Goal: Check status: Check status

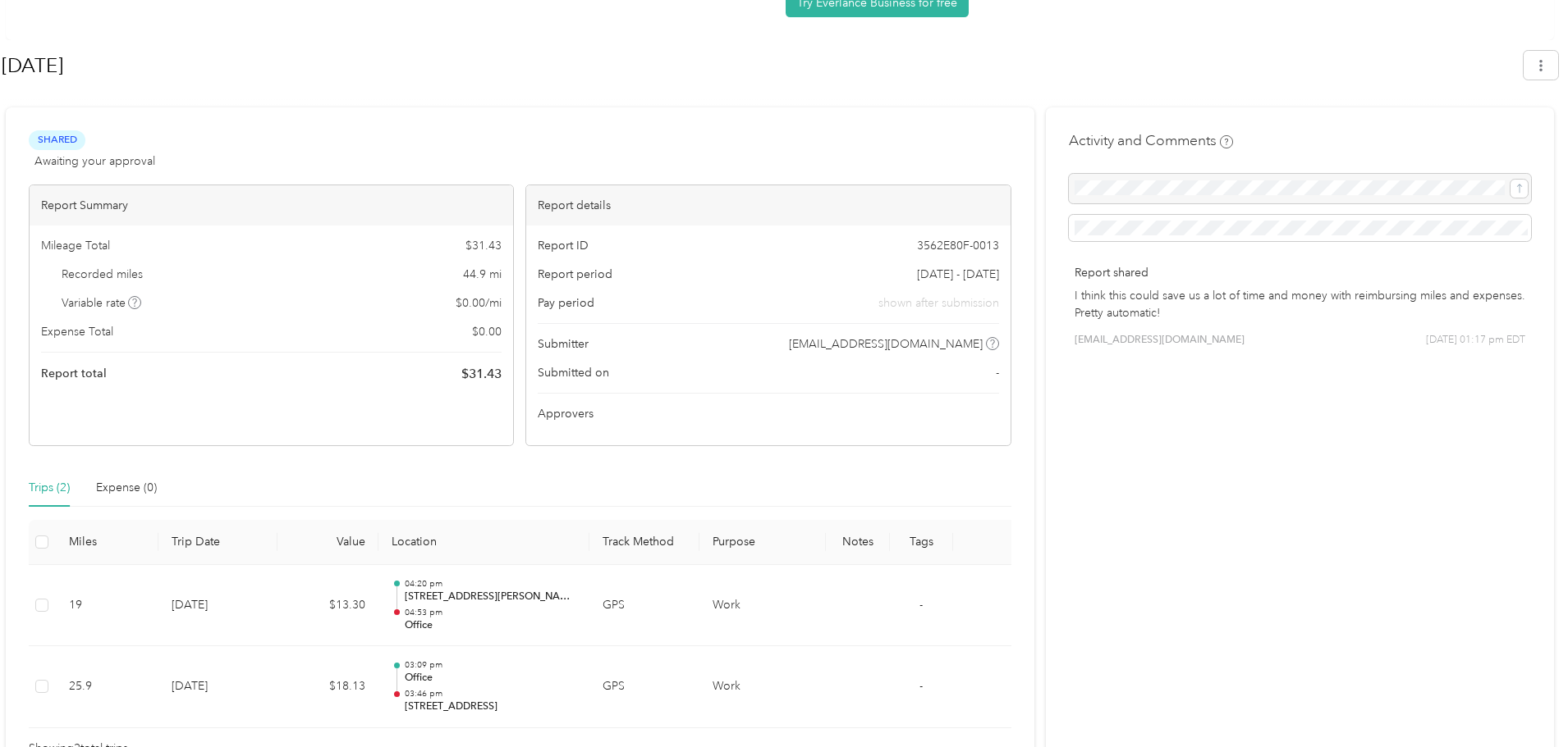
scroll to position [230, 0]
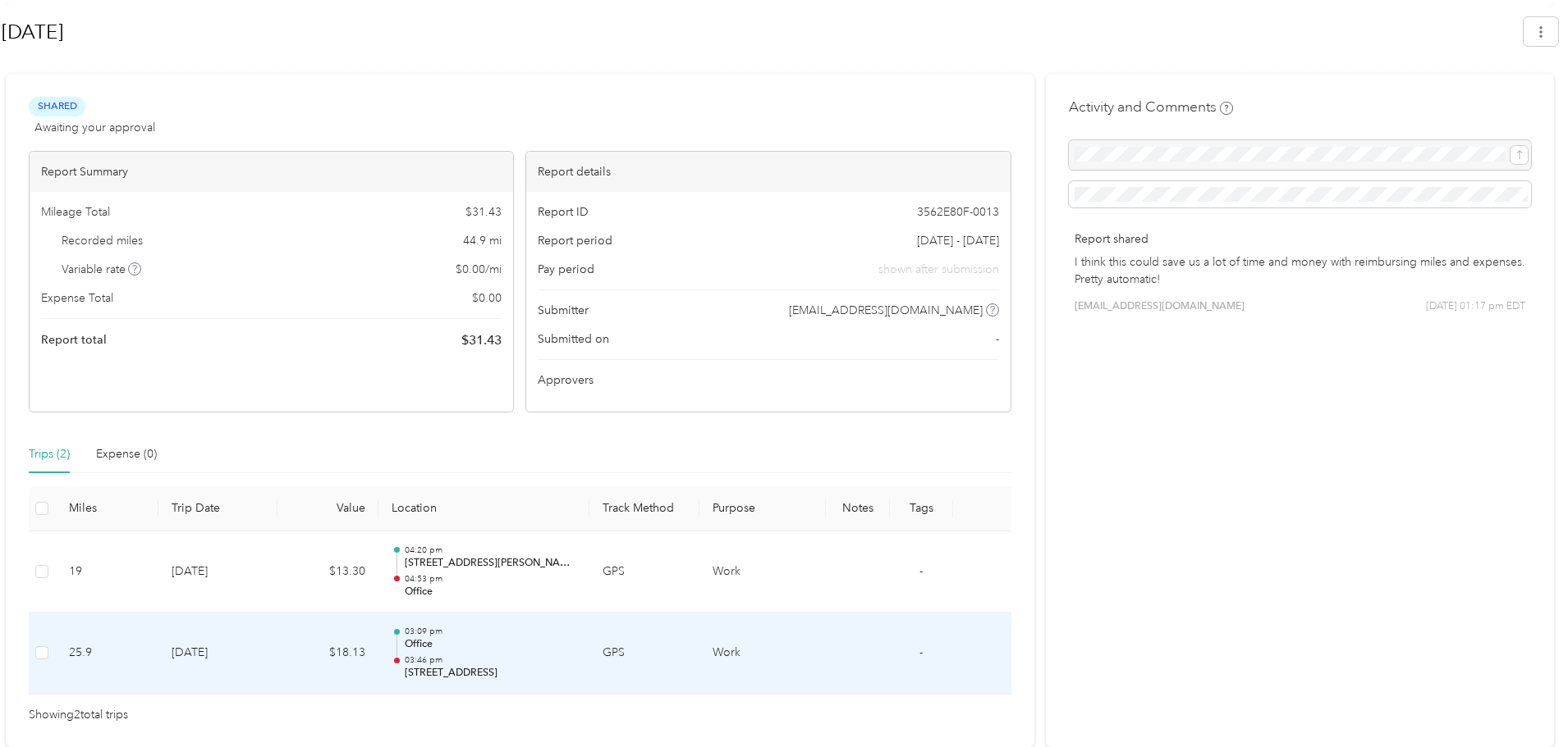
click at [571, 676] on p "[STREET_ADDRESS]" at bounding box center [490, 673] width 172 height 15
click at [492, 655] on p "03:46 pm" at bounding box center [490, 661] width 172 height 12
click at [497, 672] on p "[STREET_ADDRESS]" at bounding box center [490, 673] width 172 height 15
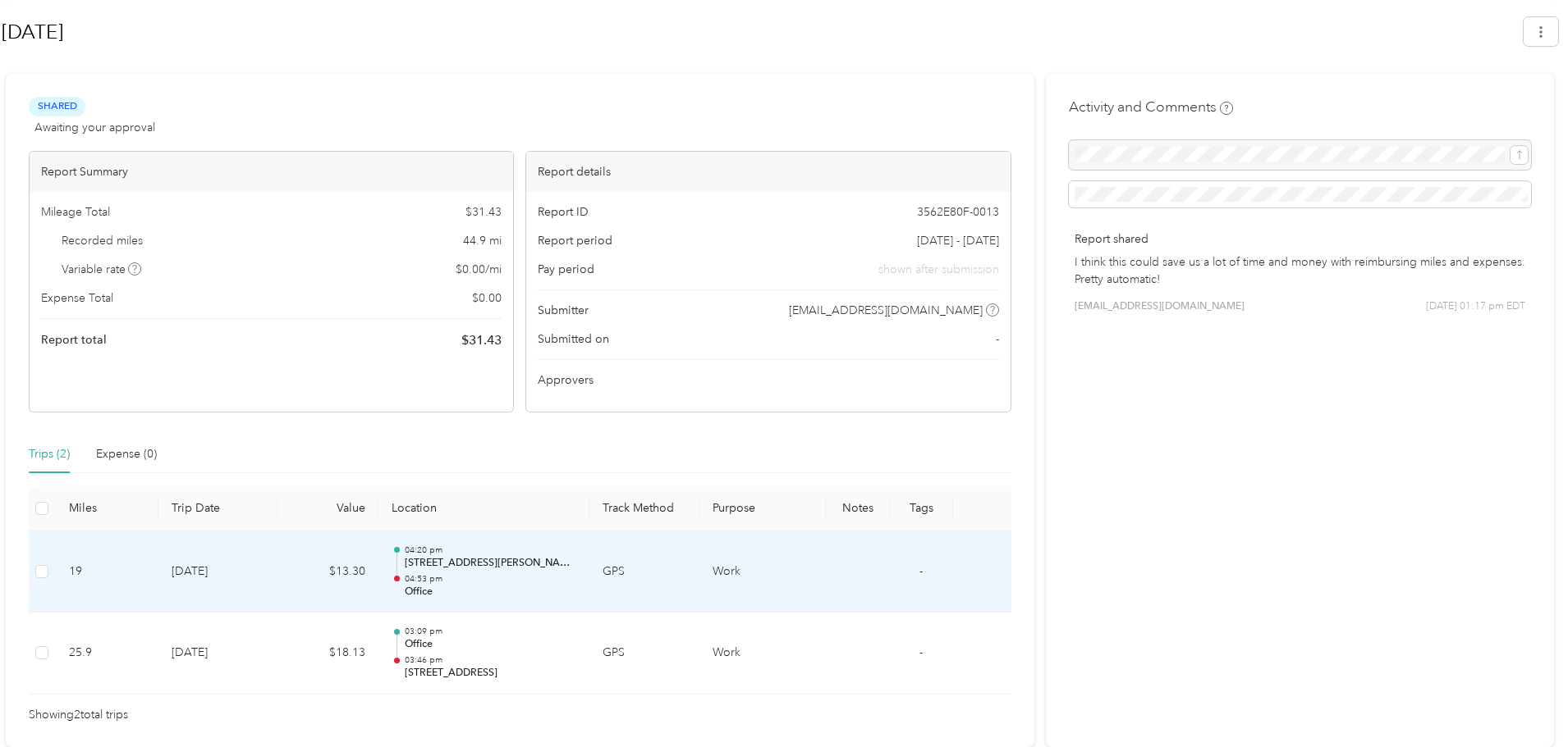
click at [484, 560] on p "[STREET_ADDRESS][PERSON_NAME]" at bounding box center [490, 563] width 172 height 15
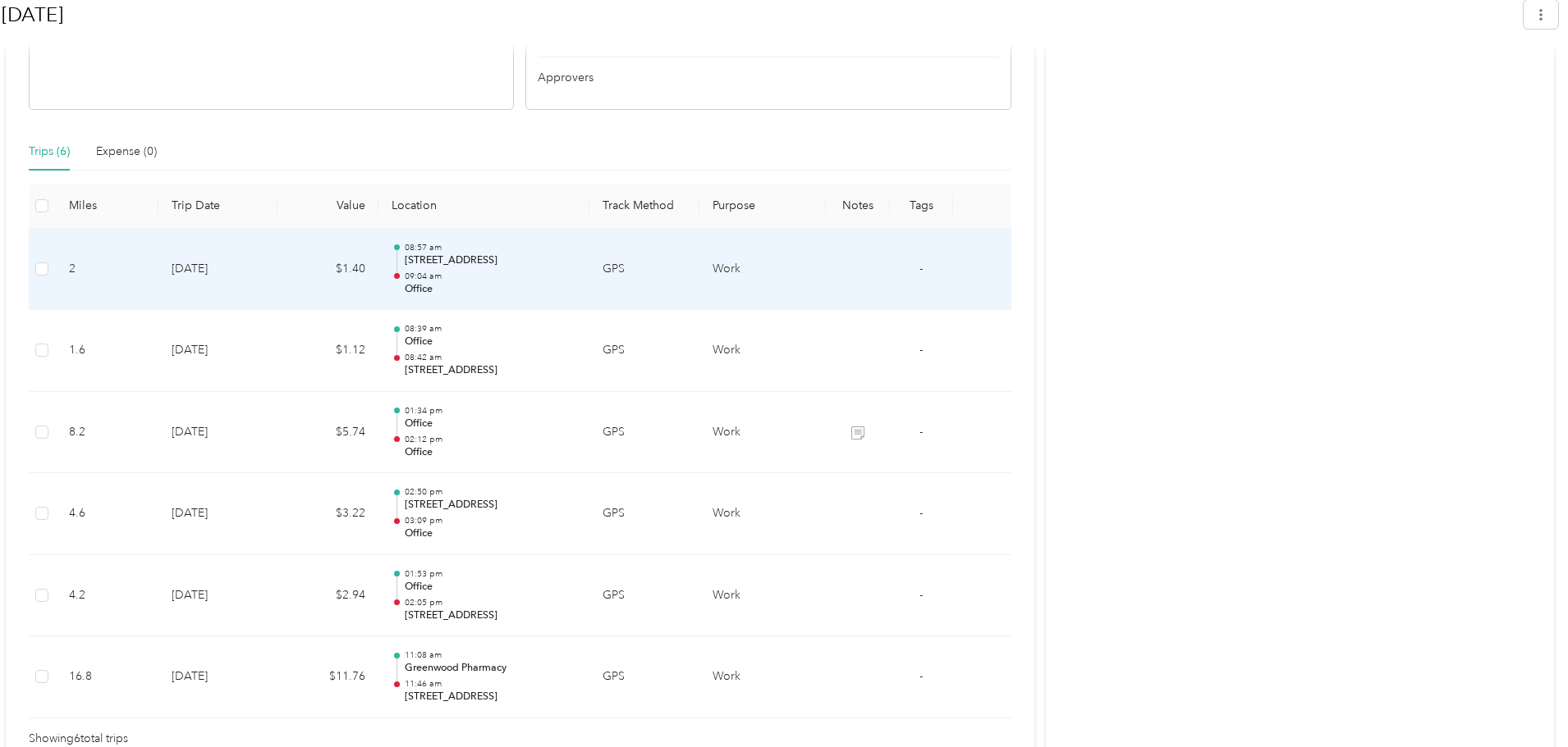
scroll to position [556, 0]
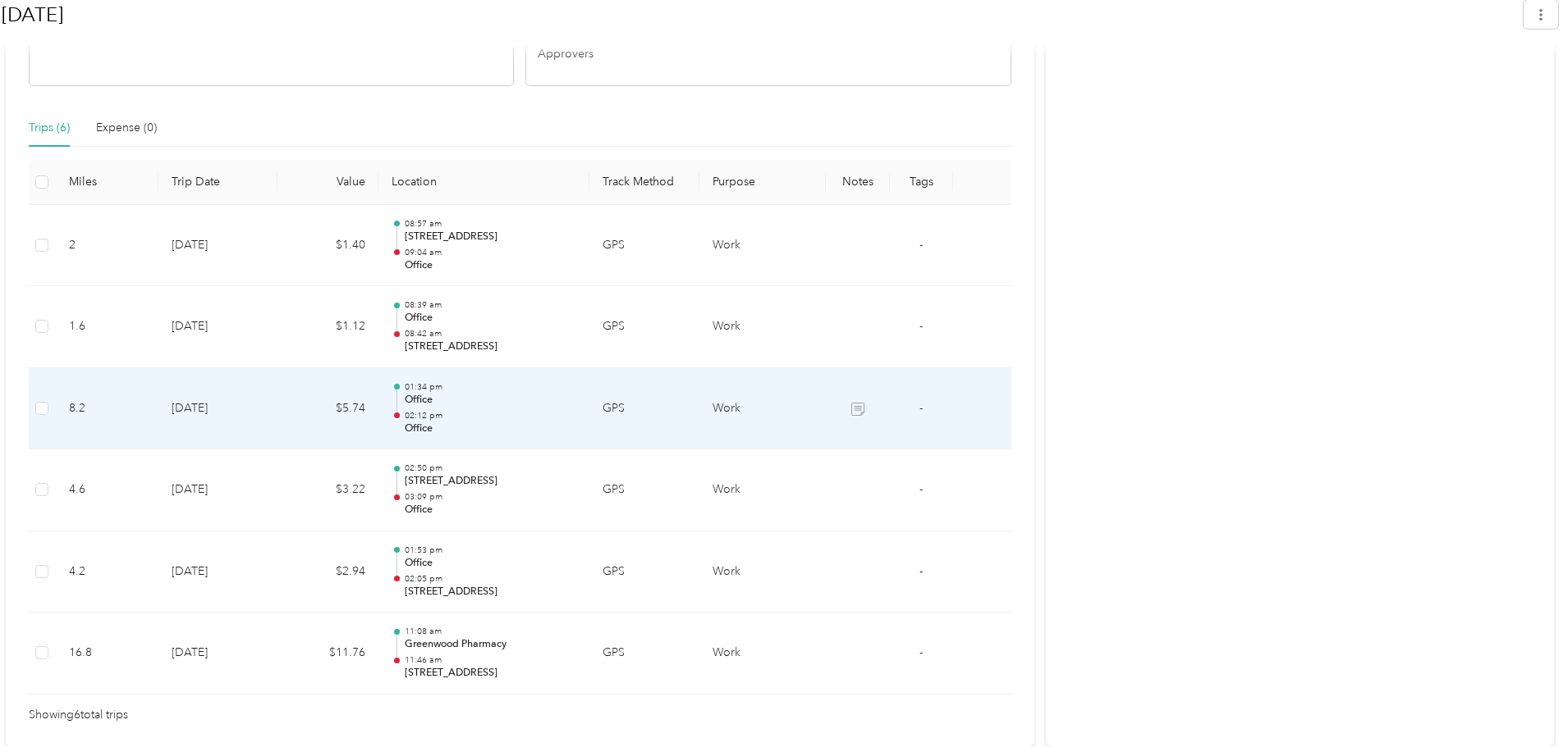
click at [311, 416] on td "$5.74" at bounding box center [328, 409] width 101 height 82
click at [855, 413] on icon at bounding box center [858, 409] width 13 height 13
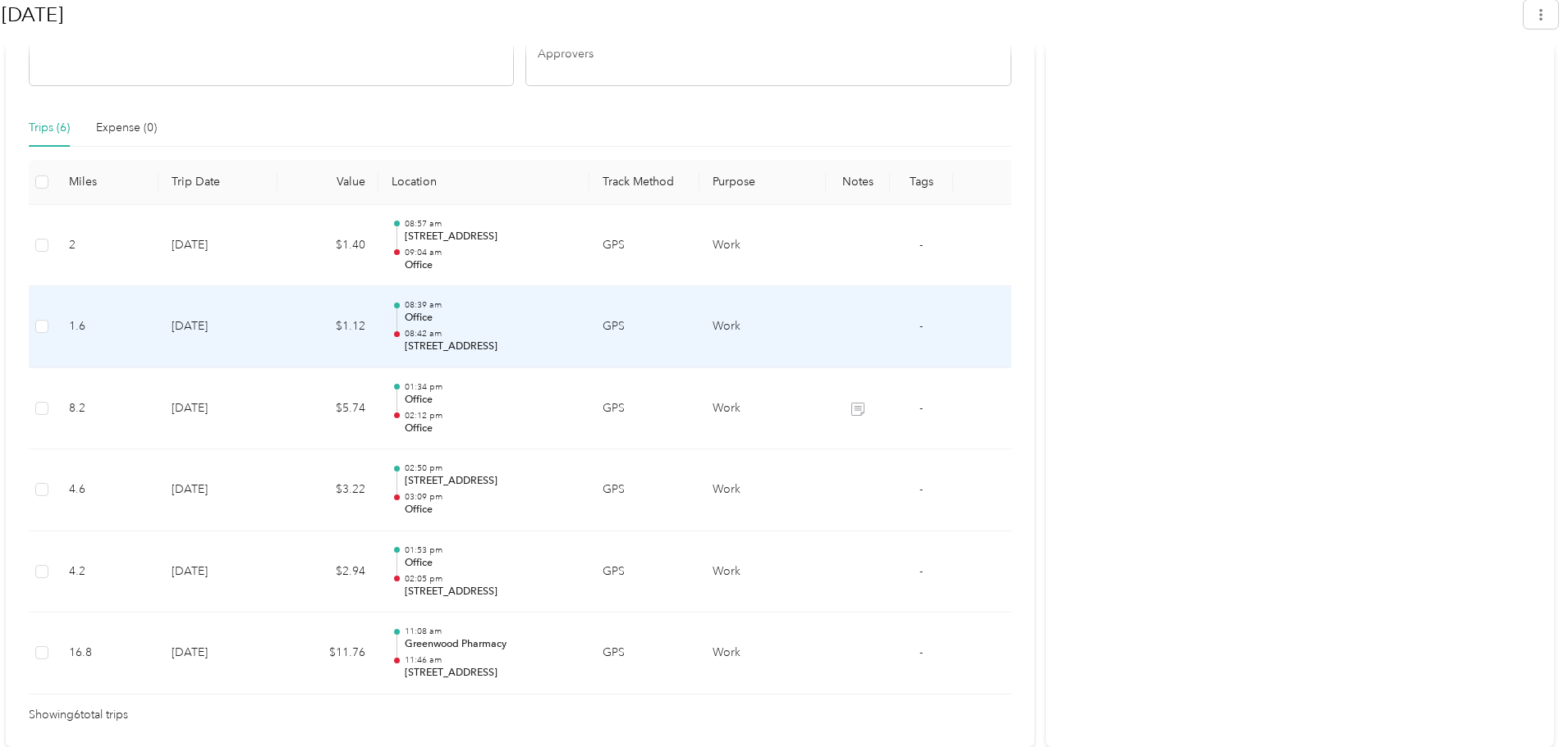
click at [546, 322] on p "Office" at bounding box center [490, 318] width 172 height 15
click at [426, 322] on p "Office" at bounding box center [490, 318] width 172 height 15
click at [431, 344] on p "10151 103 University Blvd, Orlando, FL 32817, USA" at bounding box center [490, 347] width 172 height 15
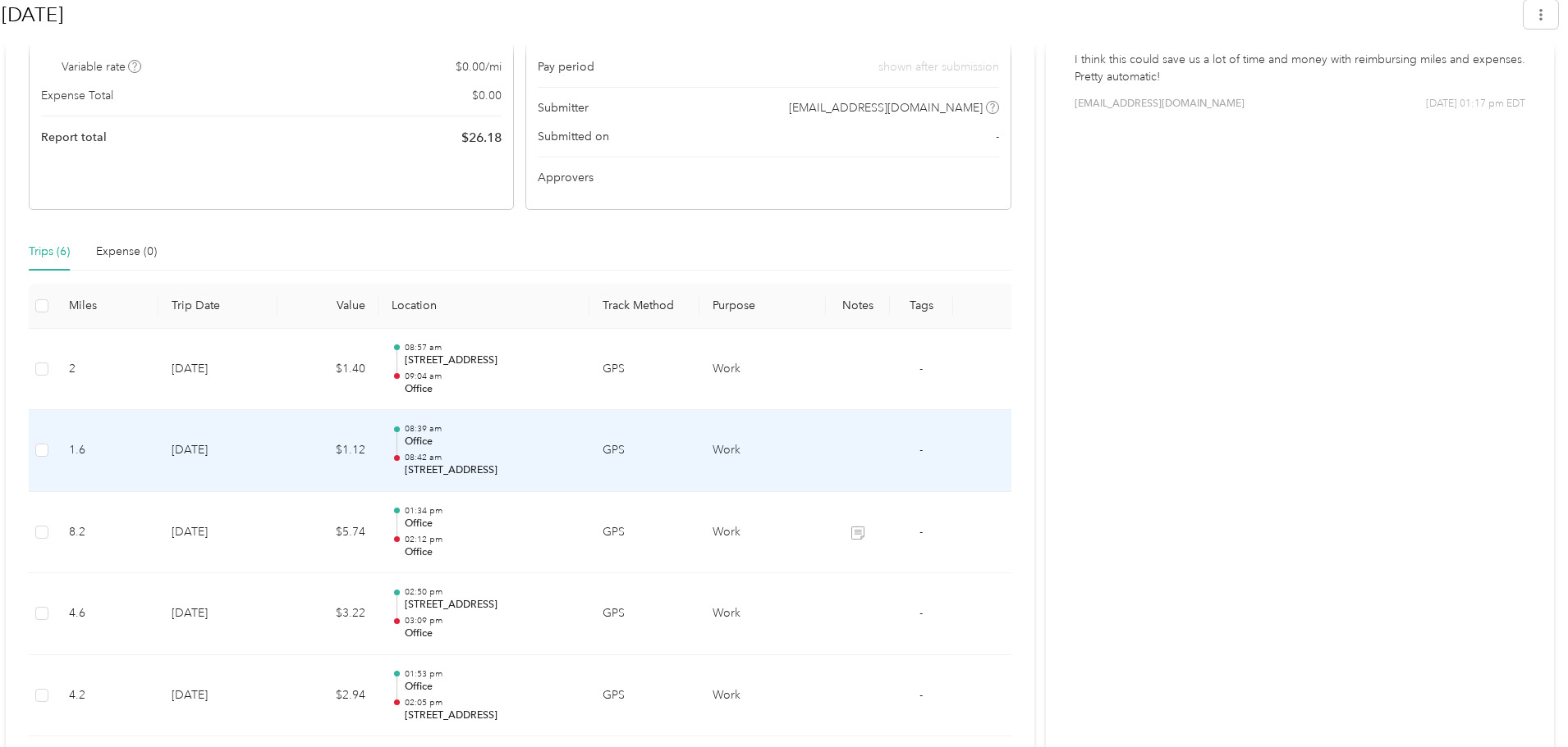
scroll to position [392, 0]
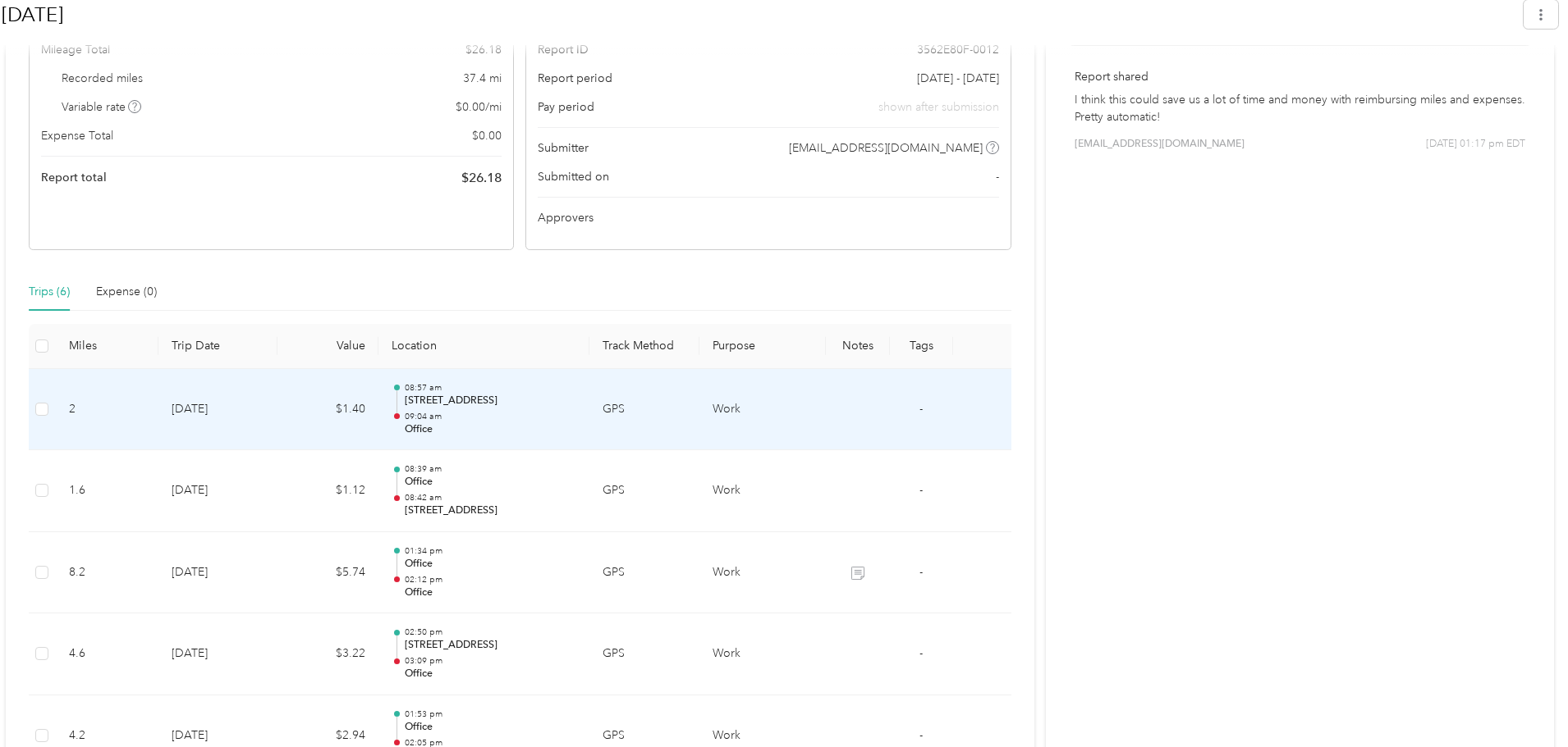
click at [461, 419] on p "09:04 am" at bounding box center [490, 416] width 172 height 12
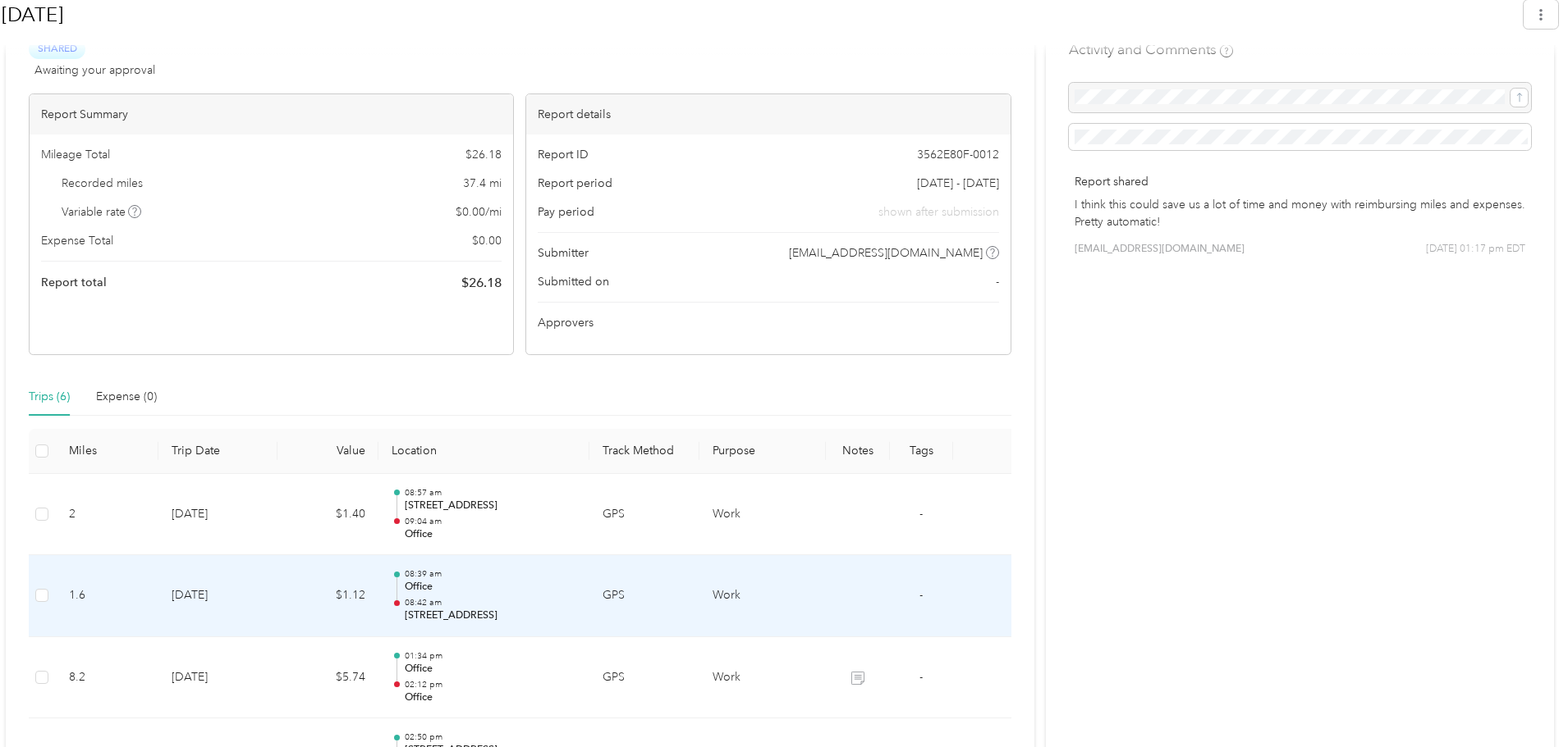
scroll to position [146, 0]
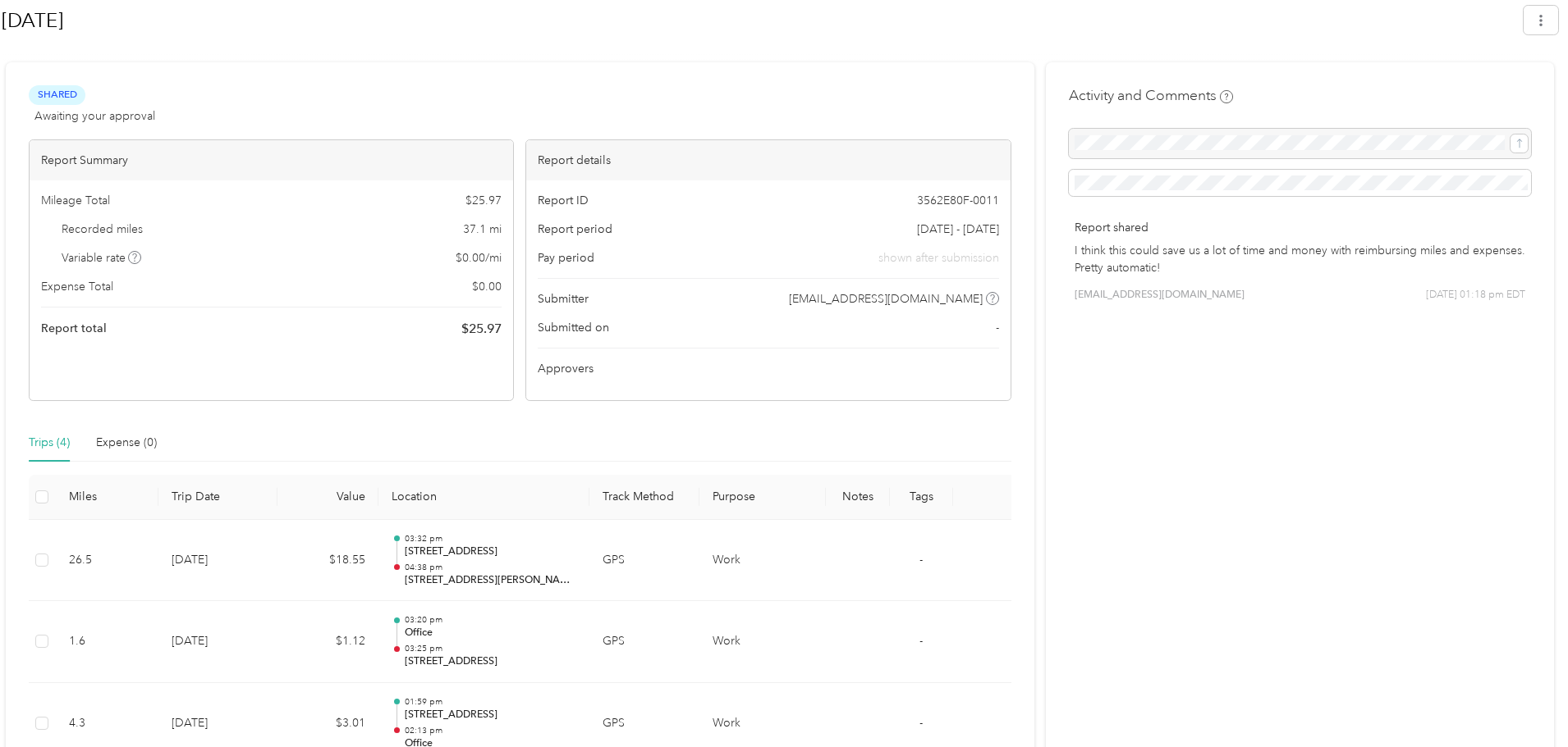
scroll to position [393, 0]
